Goal: Navigation & Orientation: Find specific page/section

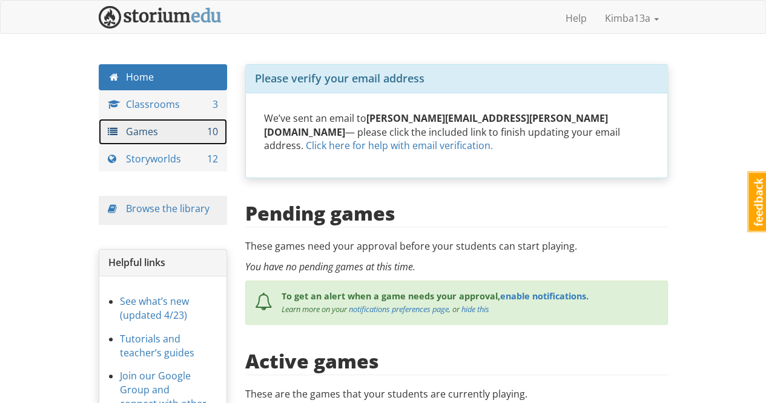
click at [173, 133] on link "Games 10" at bounding box center [163, 132] width 129 height 26
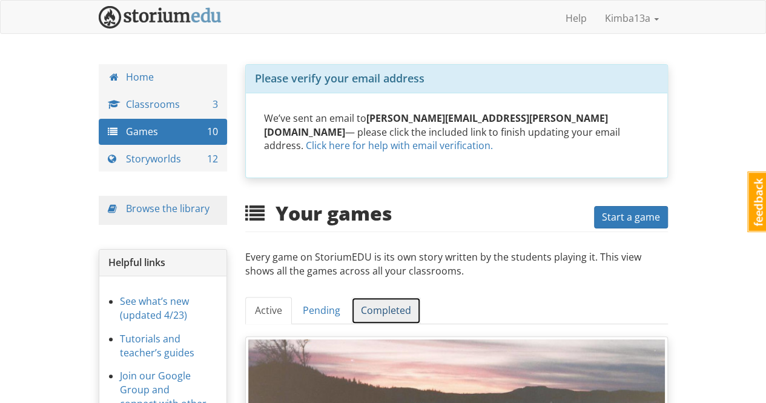
click at [389, 297] on link "Completed" at bounding box center [386, 310] width 70 height 27
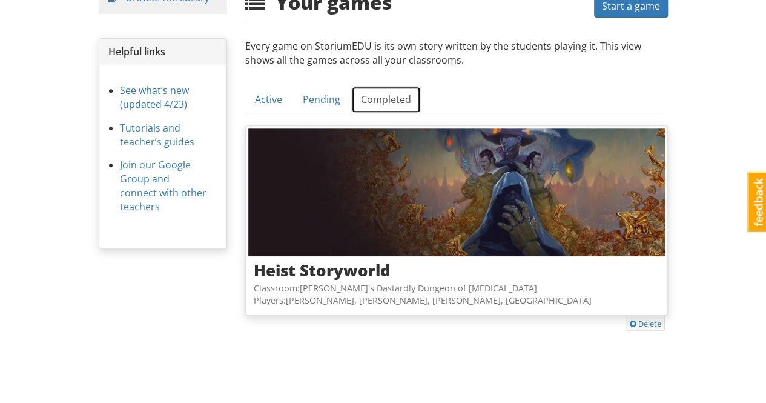
scroll to position [29, 0]
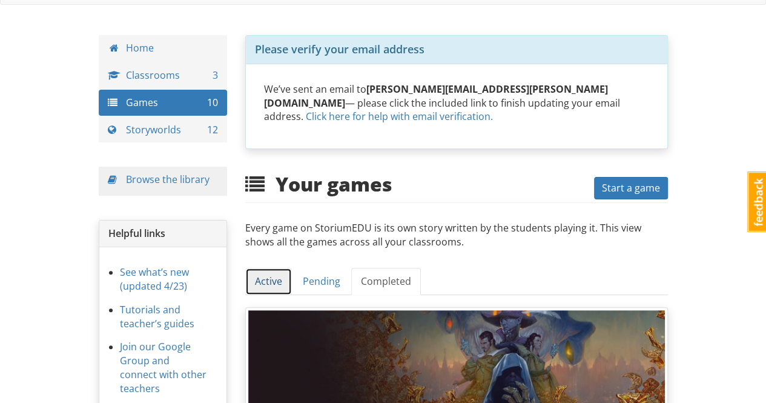
click at [273, 268] on link "Active" at bounding box center [268, 281] width 47 height 27
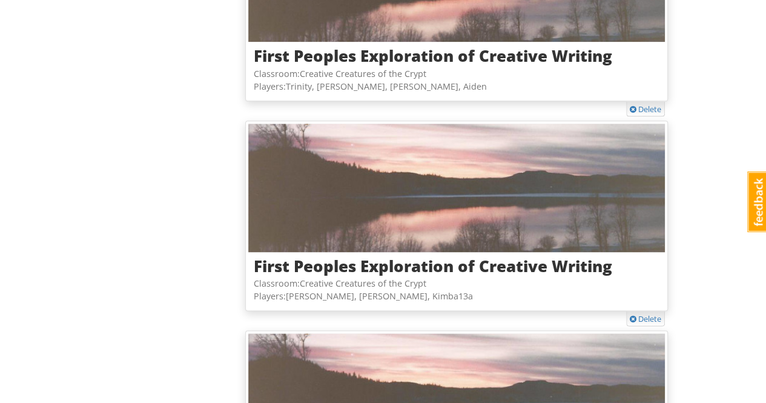
scroll to position [756, 0]
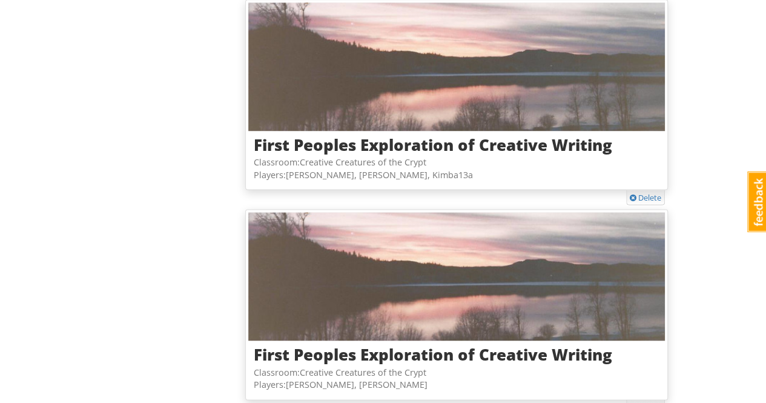
click at [722, 128] on div "kimba13a Kimba13a 1 Toggle navigation Help Kimba13a Profile Notifications Log o…" at bounding box center [383, 398] width 766 height 2308
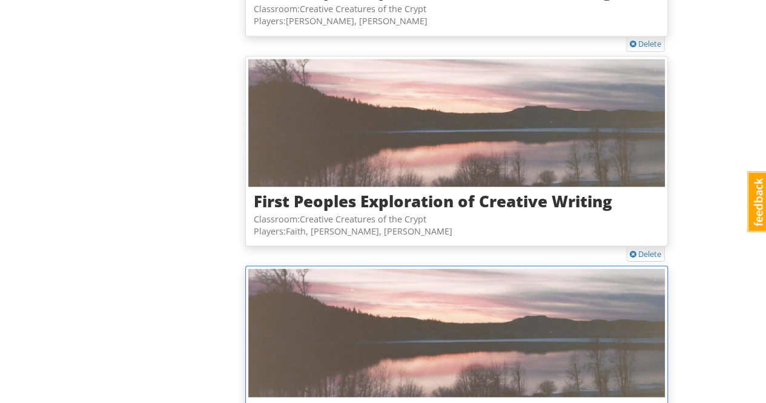
scroll to position [1240, 0]
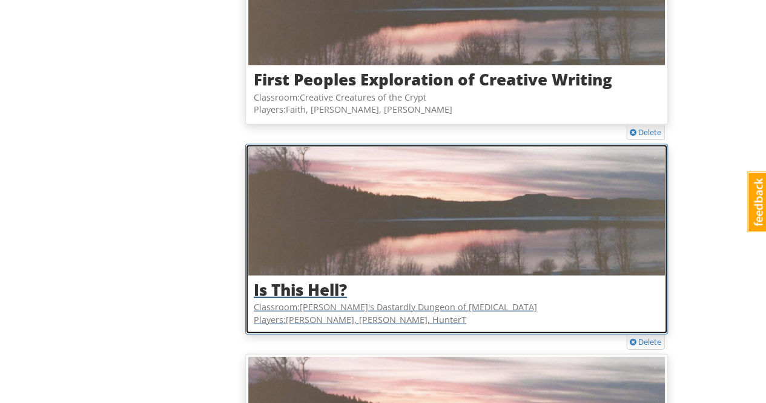
click at [509, 210] on img at bounding box center [456, 211] width 417 height 128
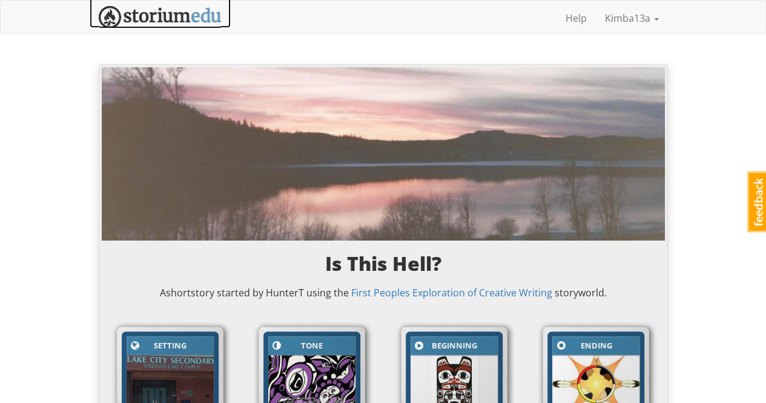
click at [170, 16] on img at bounding box center [160, 17] width 123 height 22
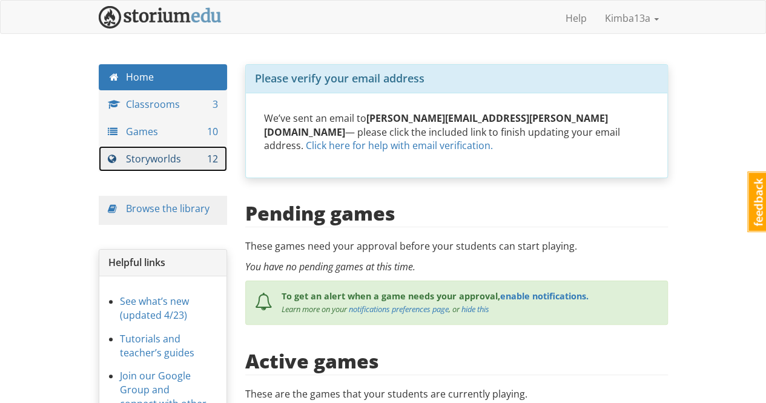
click at [148, 158] on link "Storyworlds 12" at bounding box center [163, 159] width 129 height 26
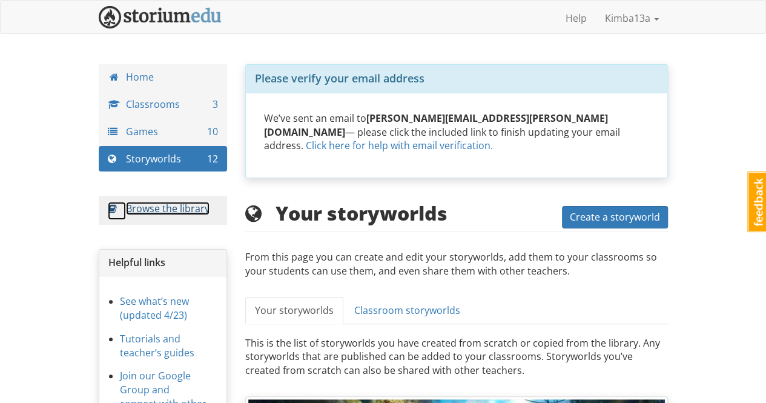
click at [159, 208] on link "Browse the library" at bounding box center [168, 208] width 84 height 13
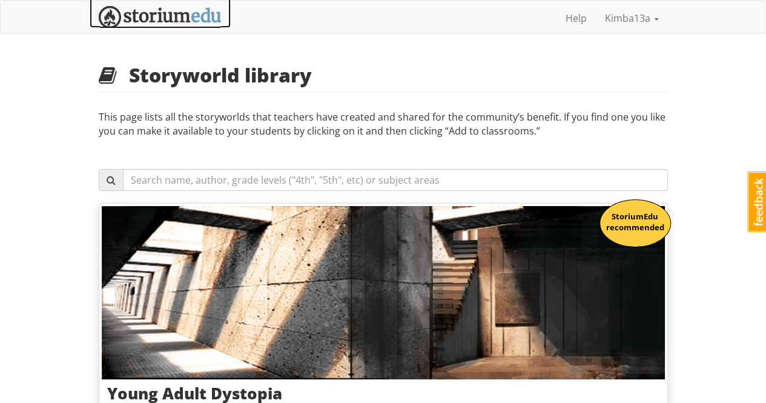
click at [160, 16] on img at bounding box center [160, 17] width 123 height 22
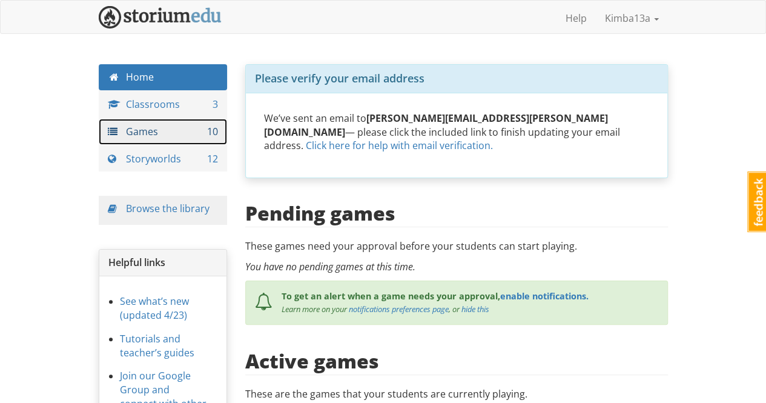
click at [169, 130] on link "Games 10" at bounding box center [163, 132] width 129 height 26
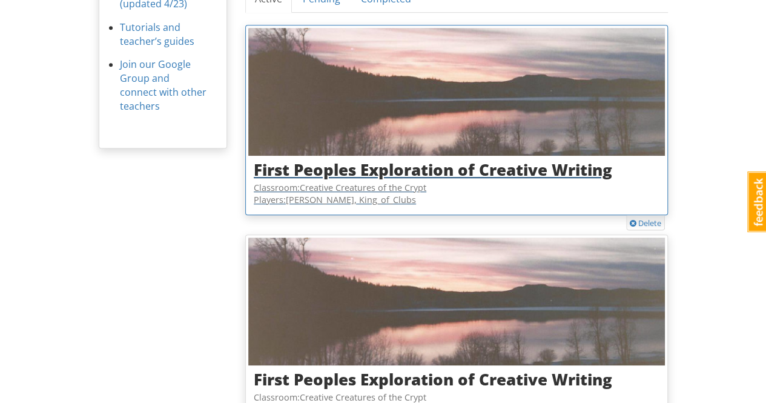
scroll to position [432, 0]
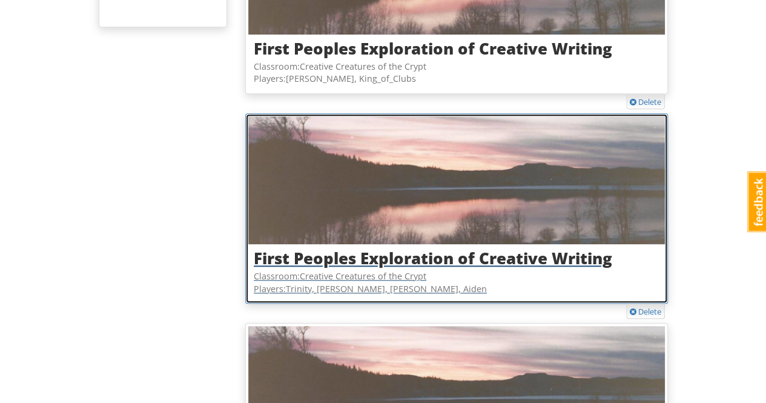
click at [386, 128] on img at bounding box center [456, 180] width 417 height 128
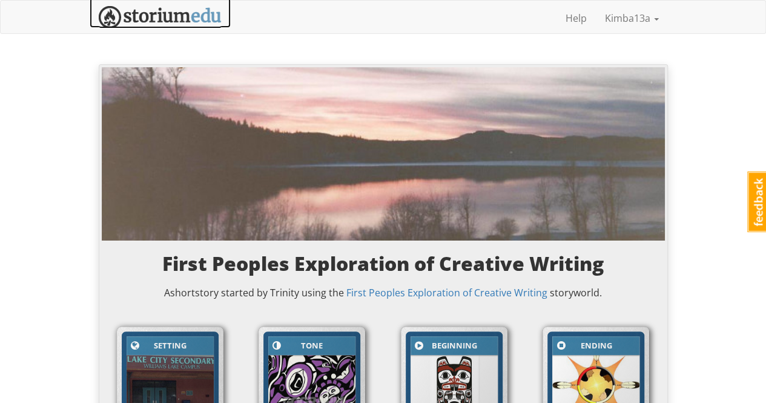
click at [174, 10] on img at bounding box center [160, 17] width 123 height 22
